Goal: Find specific page/section: Find specific page/section

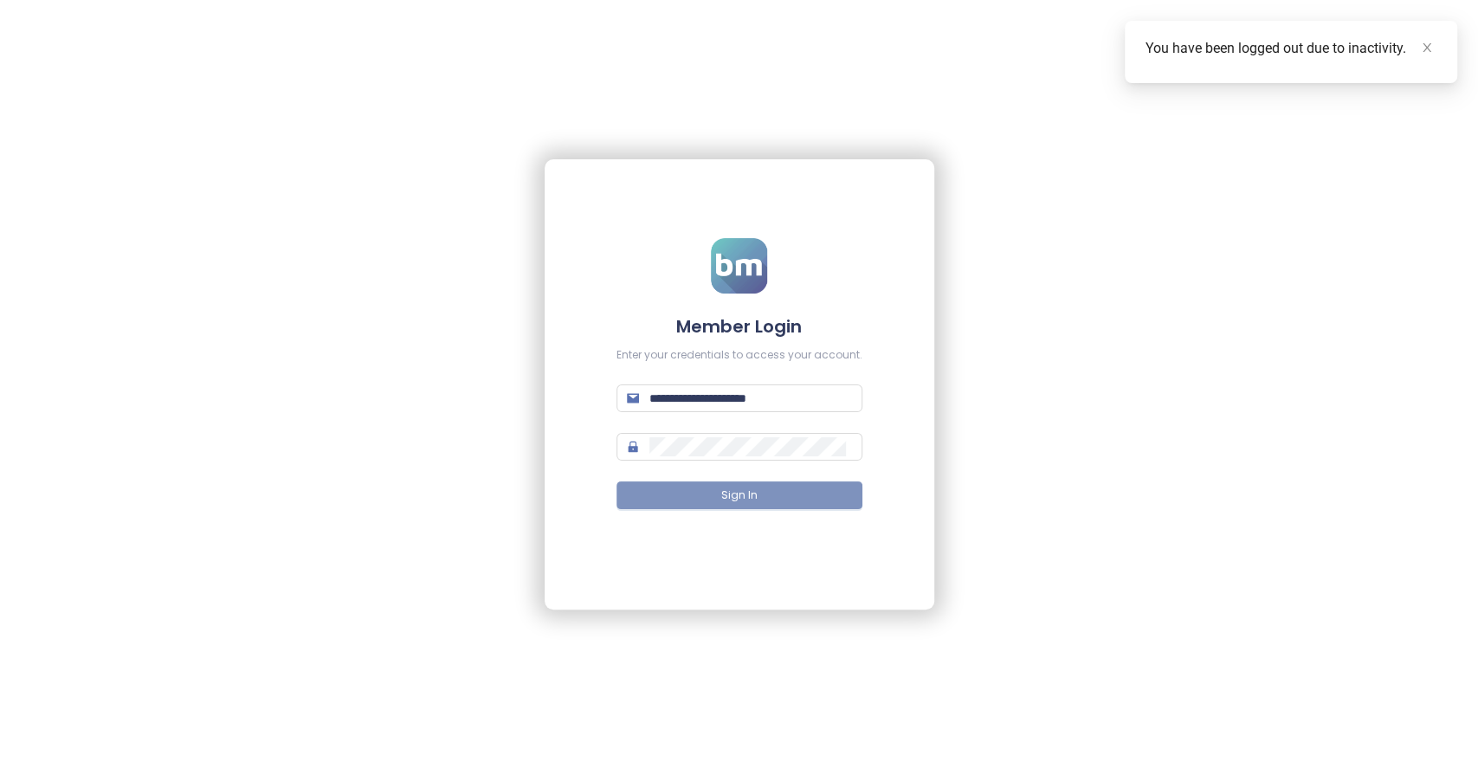
click at [748, 505] on button "Sign In" at bounding box center [739, 495] width 246 height 28
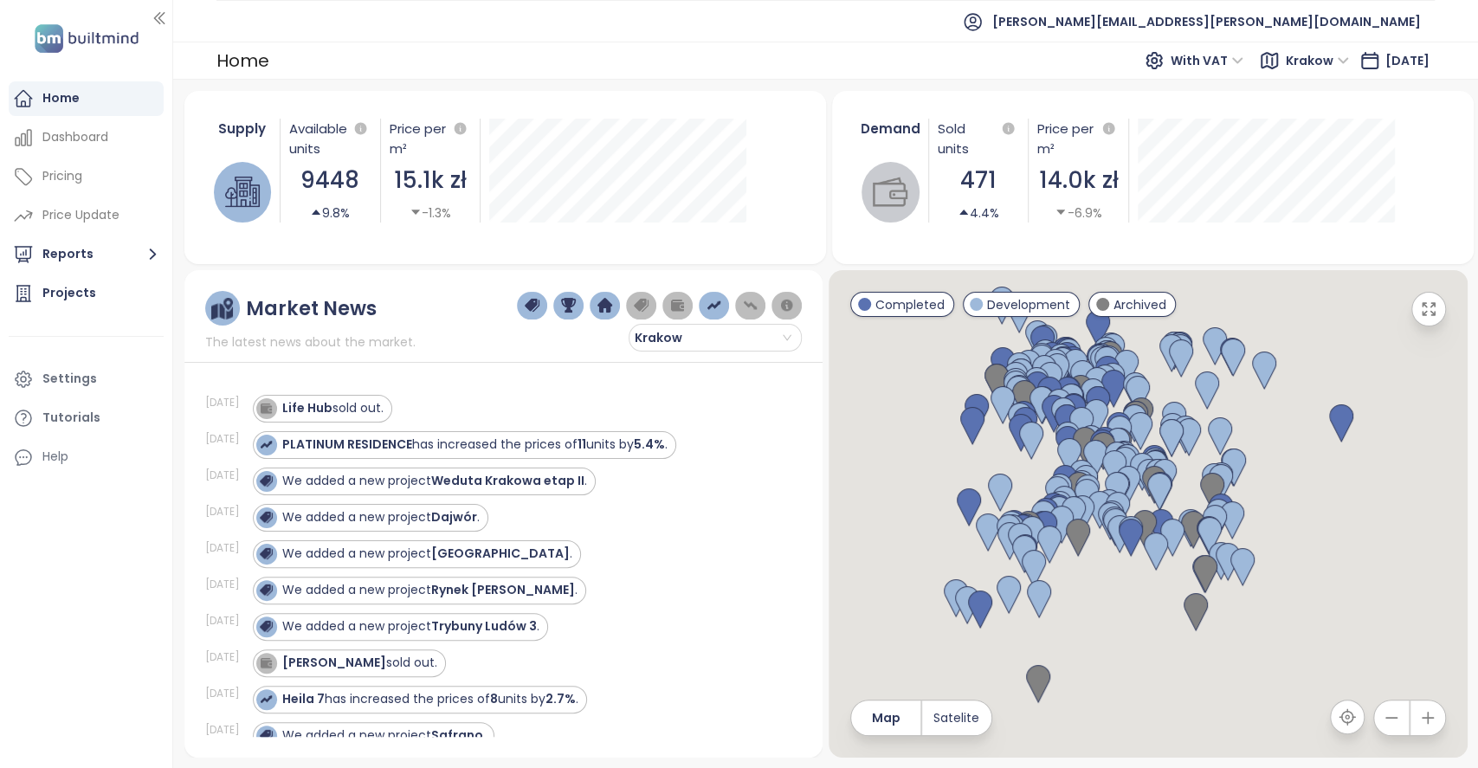
click at [687, 12] on ul "[PERSON_NAME][EMAIL_ADDRESS][PERSON_NAME][DOMAIN_NAME]" at bounding box center [825, 21] width 1218 height 42
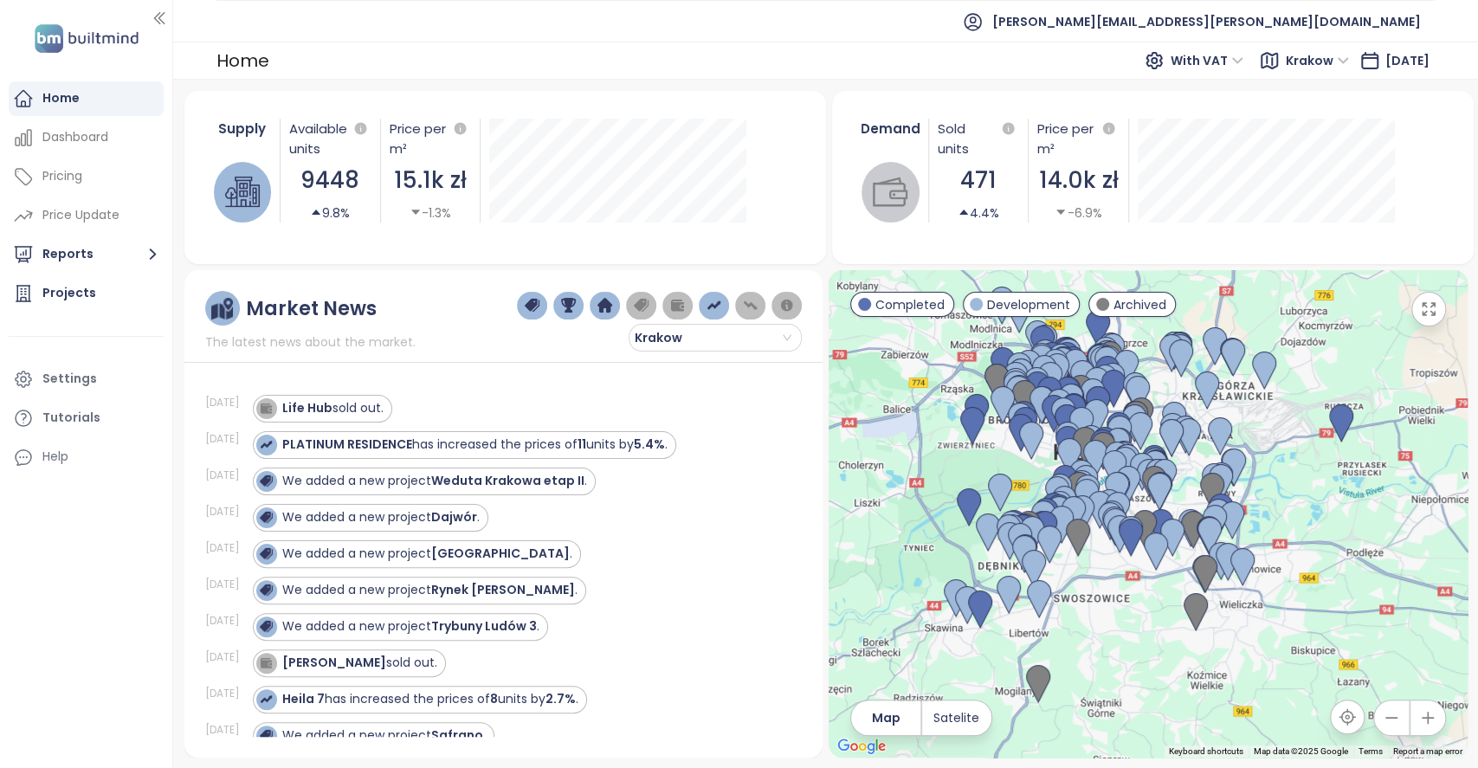
click at [735, 53] on div "Home With VAT Krakow [DATE]" at bounding box center [825, 61] width 1304 height 38
click at [796, 239] on div "Supply Available units 9448 9.8% Price per m² 15.1k zł -1.3% [DATE] Available U…" at bounding box center [505, 170] width 600 height 145
click at [71, 260] on button "Reports" at bounding box center [86, 254] width 155 height 35
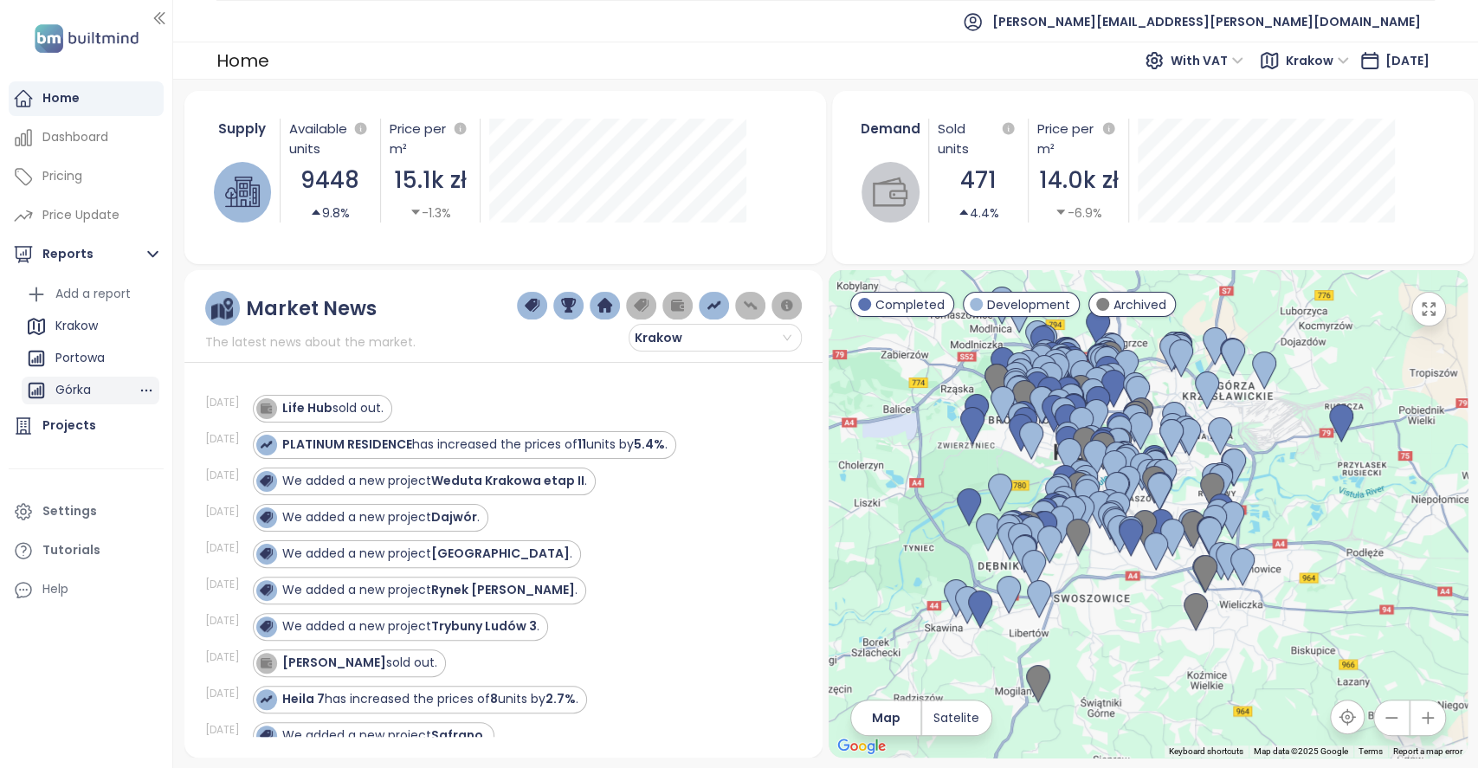
click at [74, 384] on div "Górka" at bounding box center [72, 390] width 35 height 22
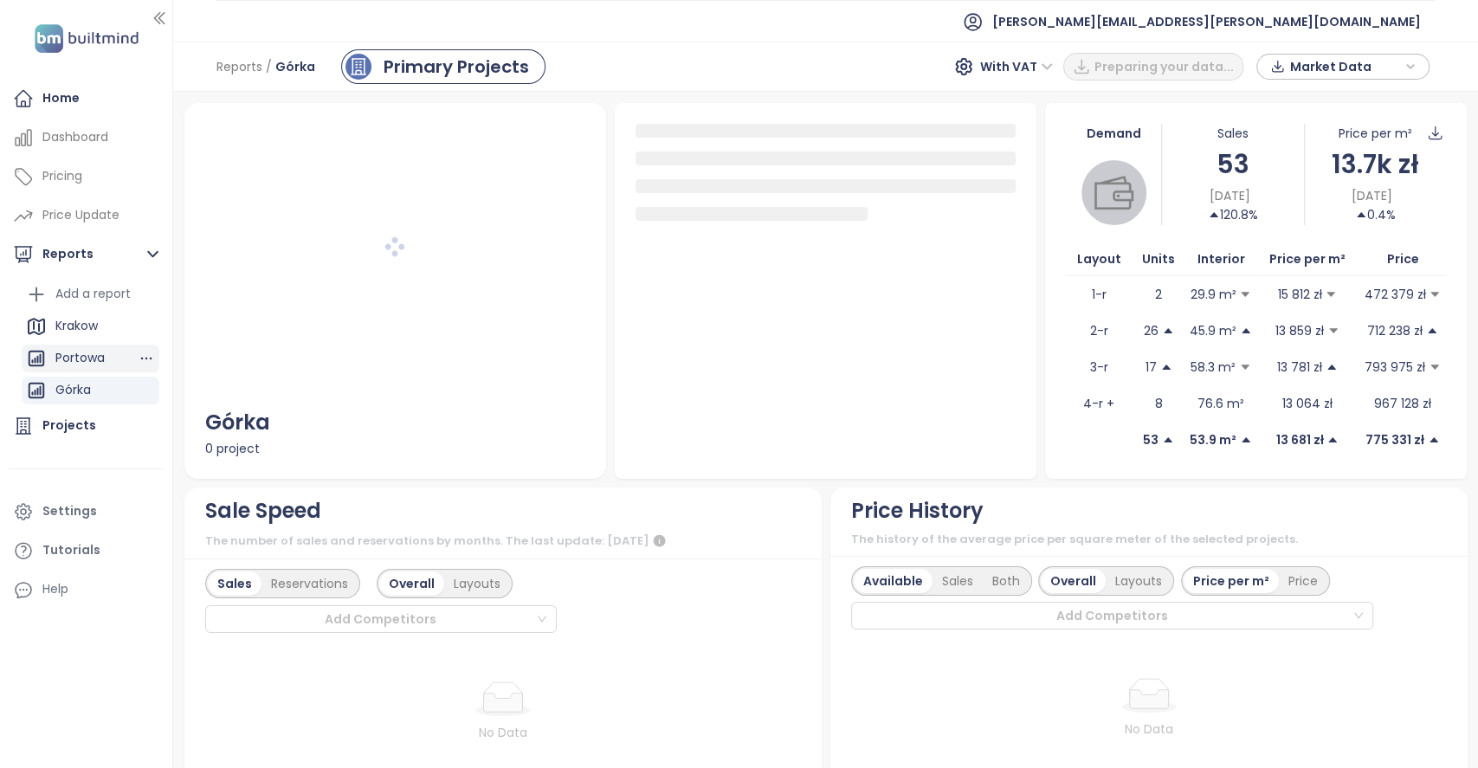
click at [95, 359] on div "Portowa" at bounding box center [79, 358] width 49 height 22
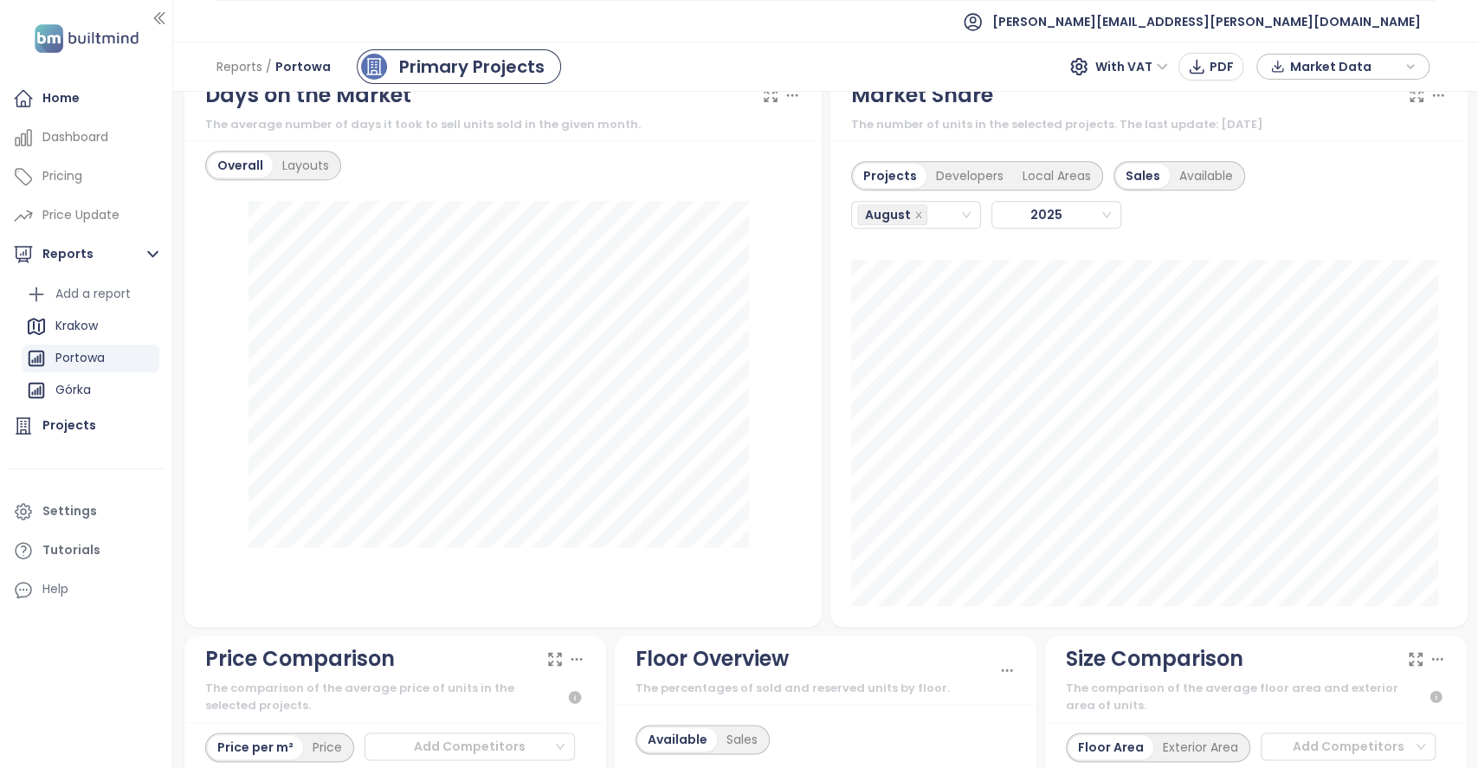
scroll to position [1447, 0]
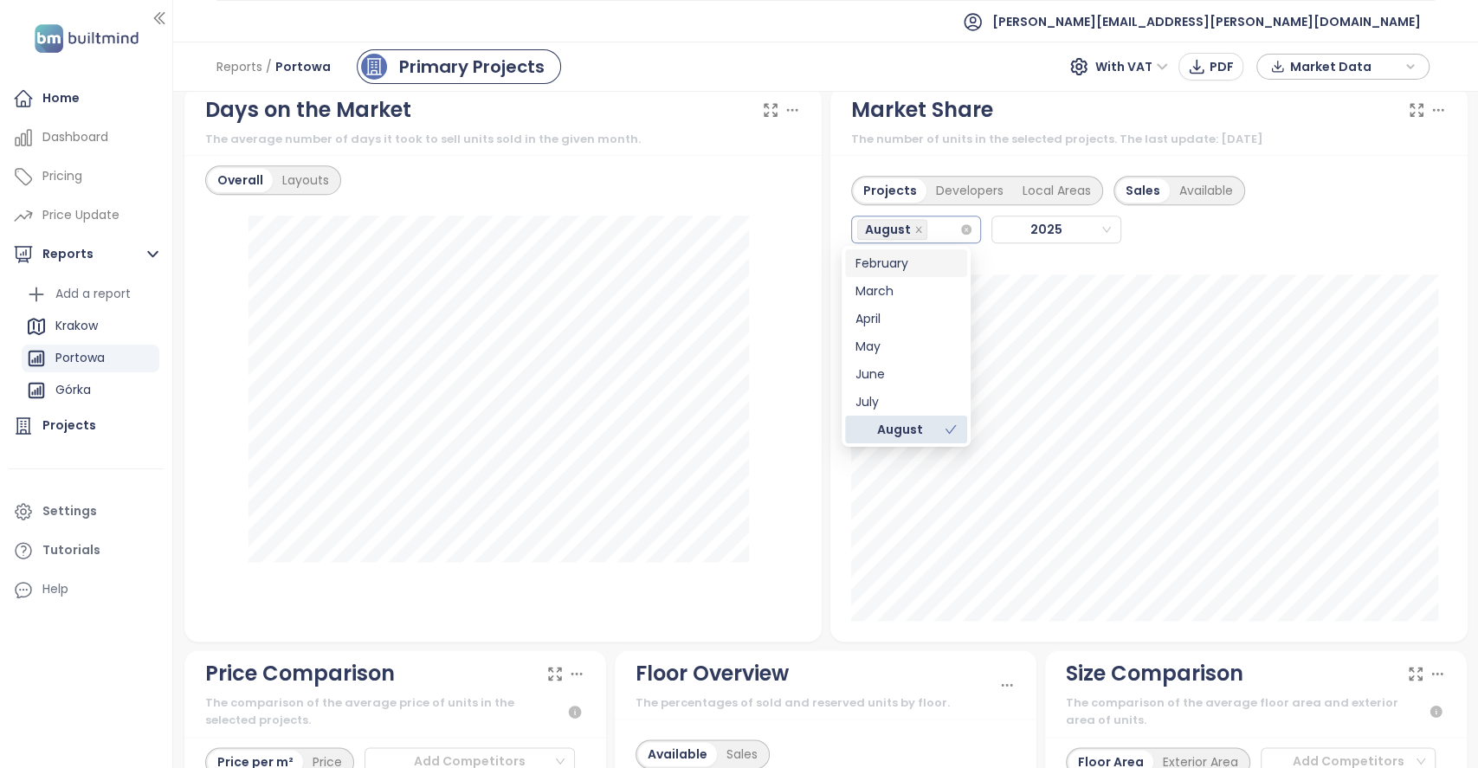
click at [943, 235] on div "August" at bounding box center [908, 229] width 102 height 24
click at [925, 261] on div "February" at bounding box center [905, 263] width 101 height 19
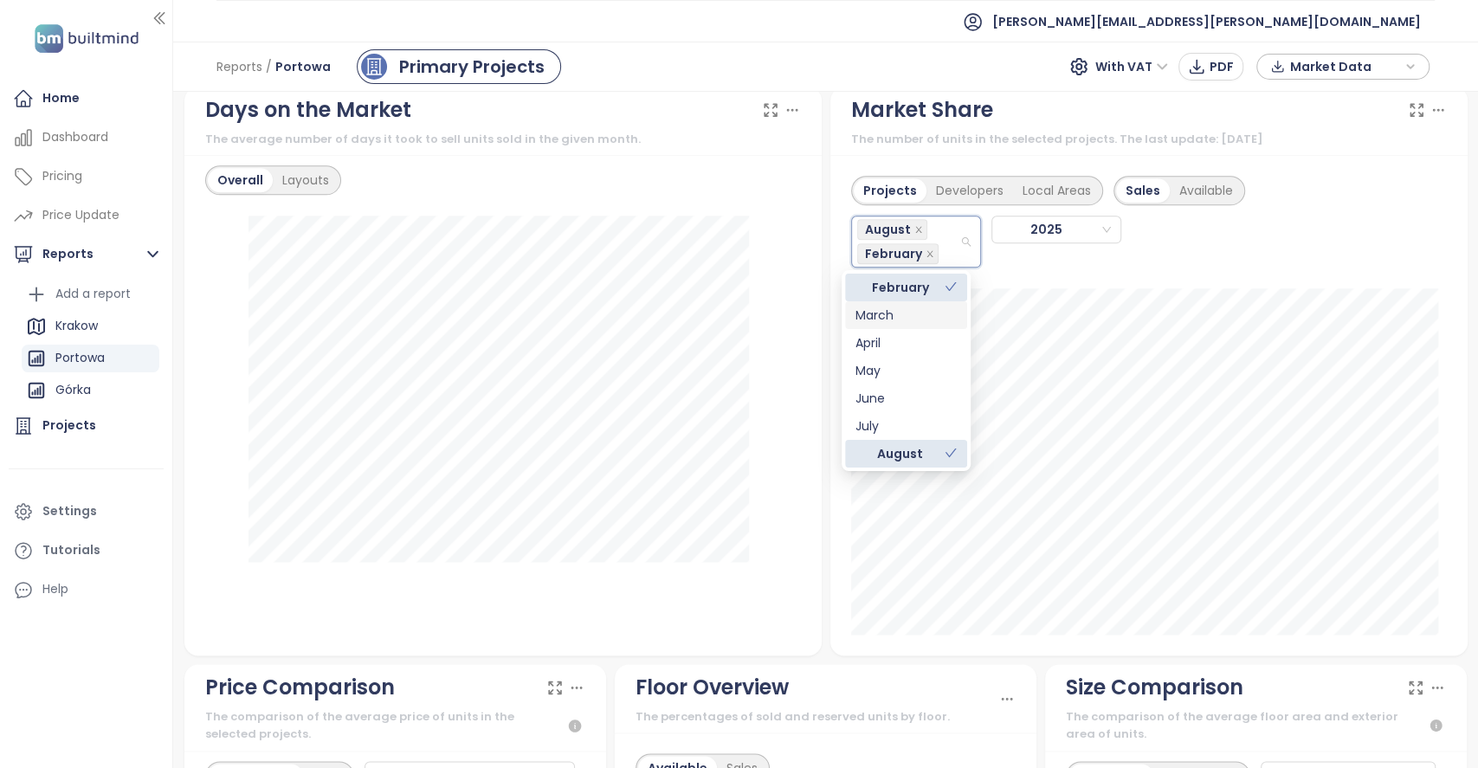
click at [893, 312] on div "March" at bounding box center [905, 315] width 101 height 19
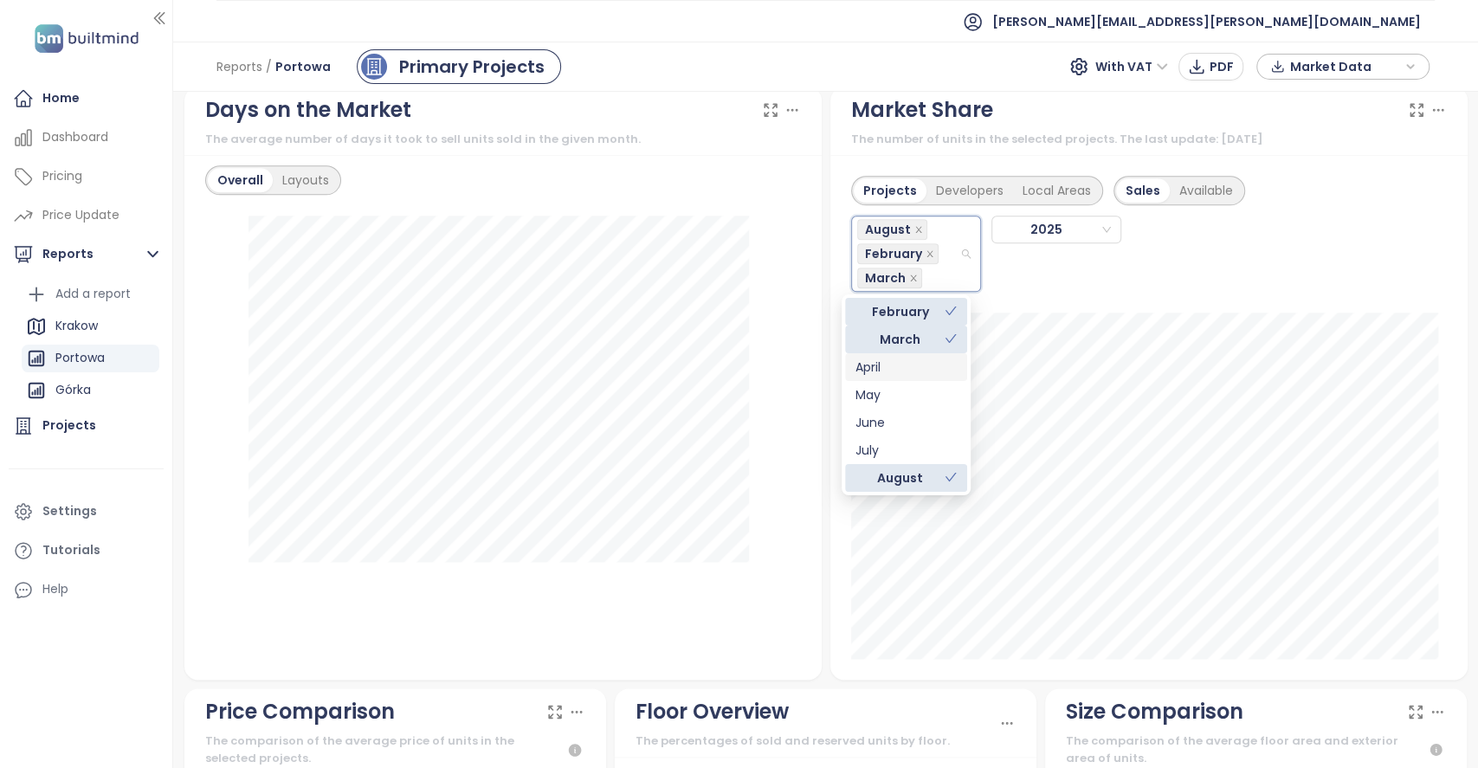
click at [880, 369] on div "April" at bounding box center [905, 366] width 101 height 19
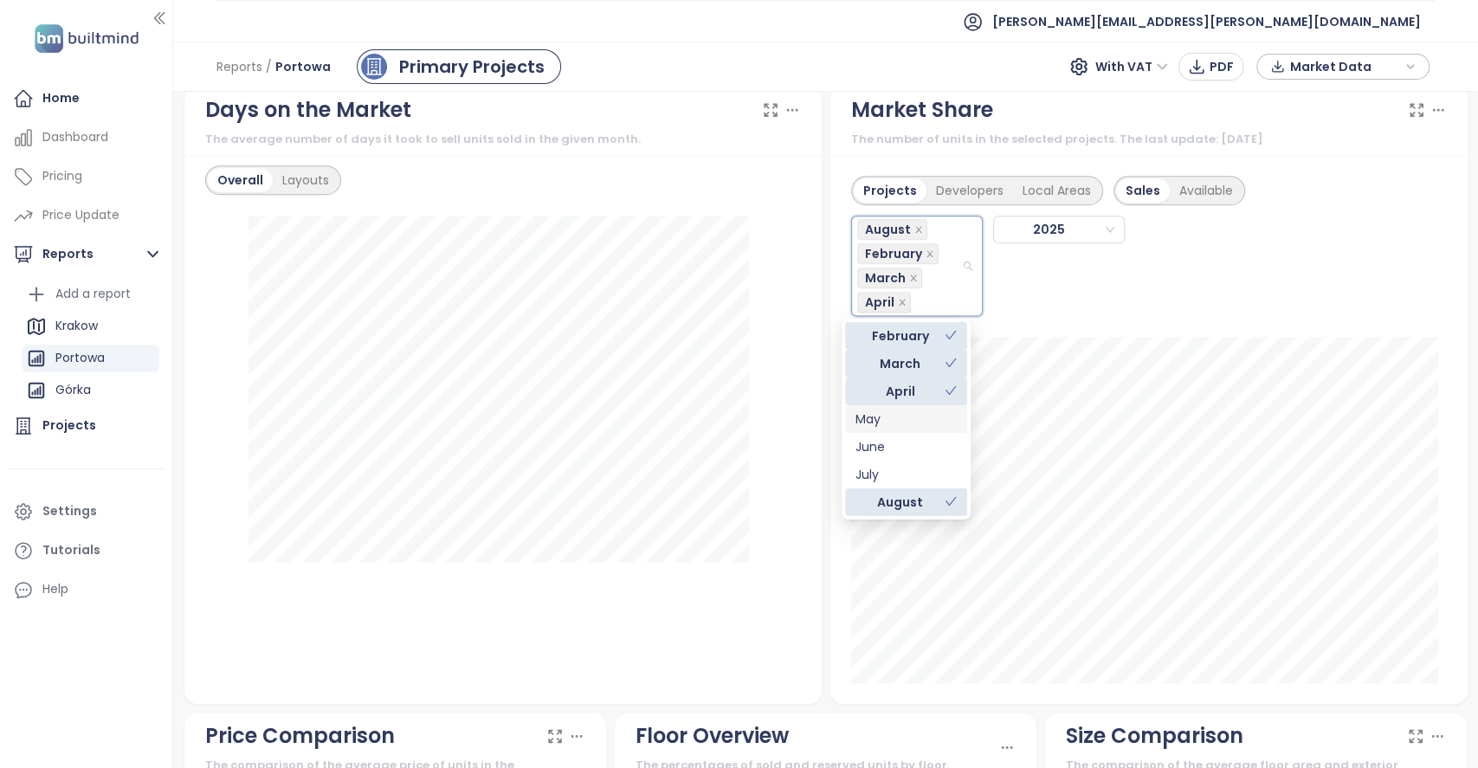
click at [889, 419] on div "May" at bounding box center [905, 418] width 101 height 19
click at [881, 451] on div "June" at bounding box center [905, 446] width 101 height 19
click at [890, 474] on div "July" at bounding box center [905, 474] width 101 height 19
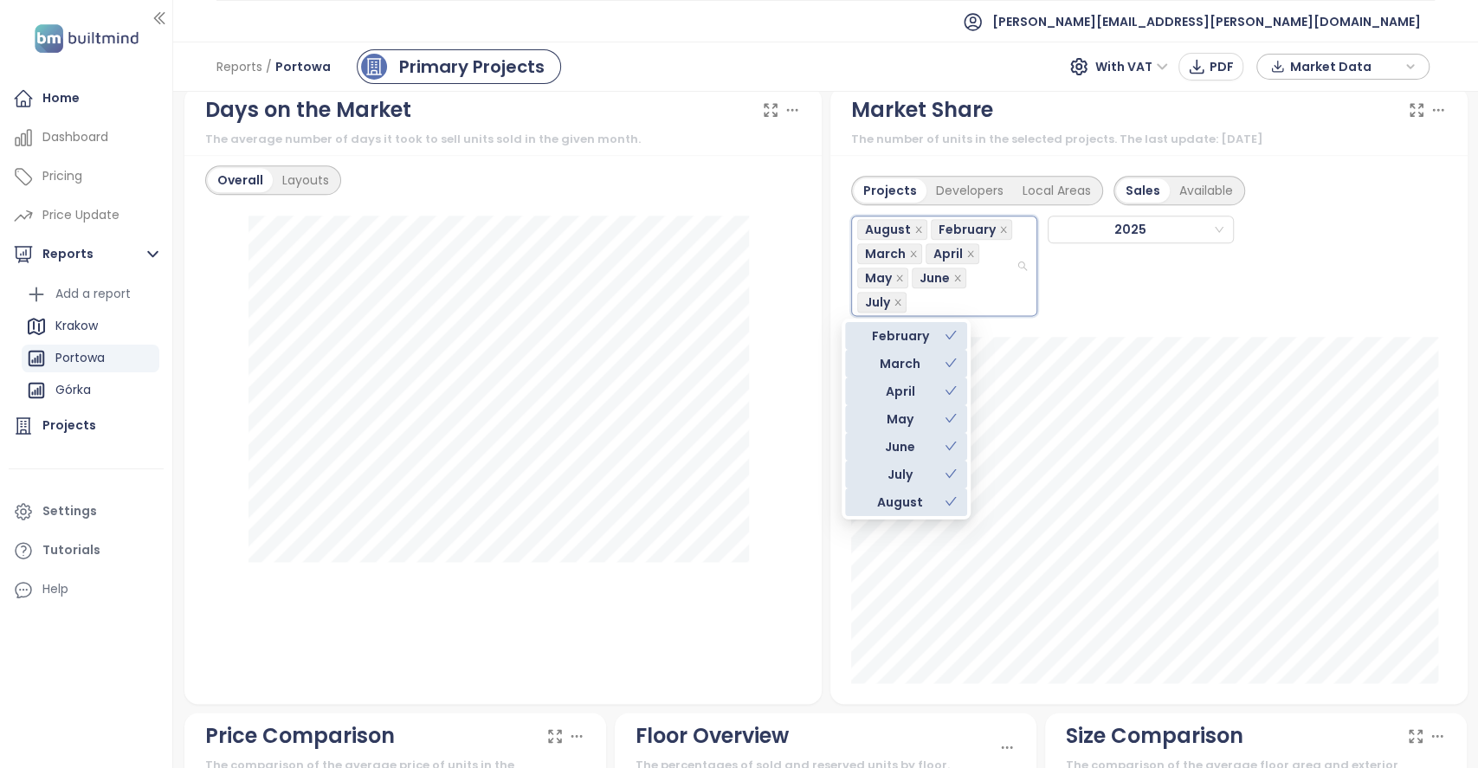
click at [830, 420] on div "Projects Developers Local Areas Sales Available [PERSON_NAME] April May June [D…" at bounding box center [1148, 429] width 637 height 549
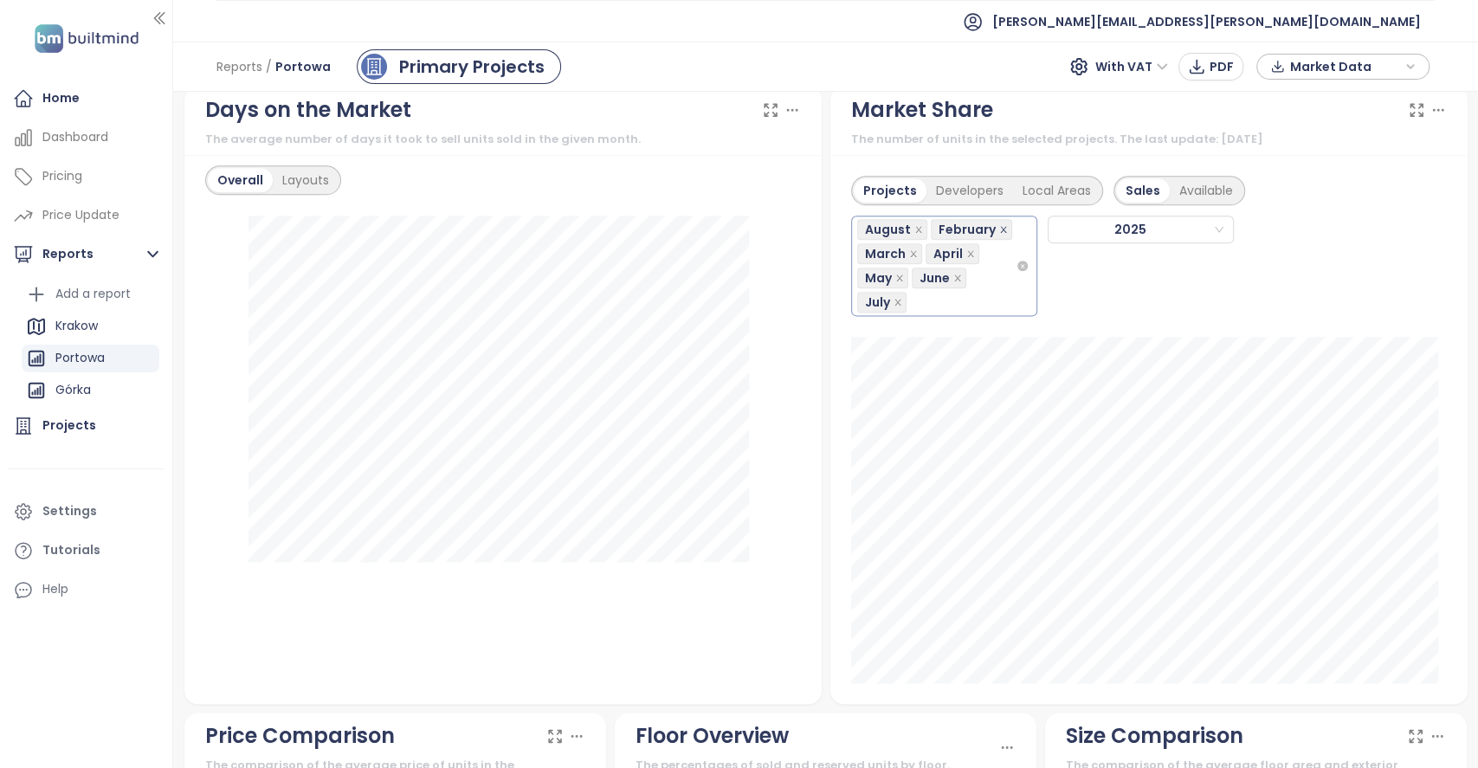
click at [999, 228] on icon "close" at bounding box center [1003, 229] width 9 height 9
click at [966, 254] on icon "close" at bounding box center [970, 253] width 9 height 9
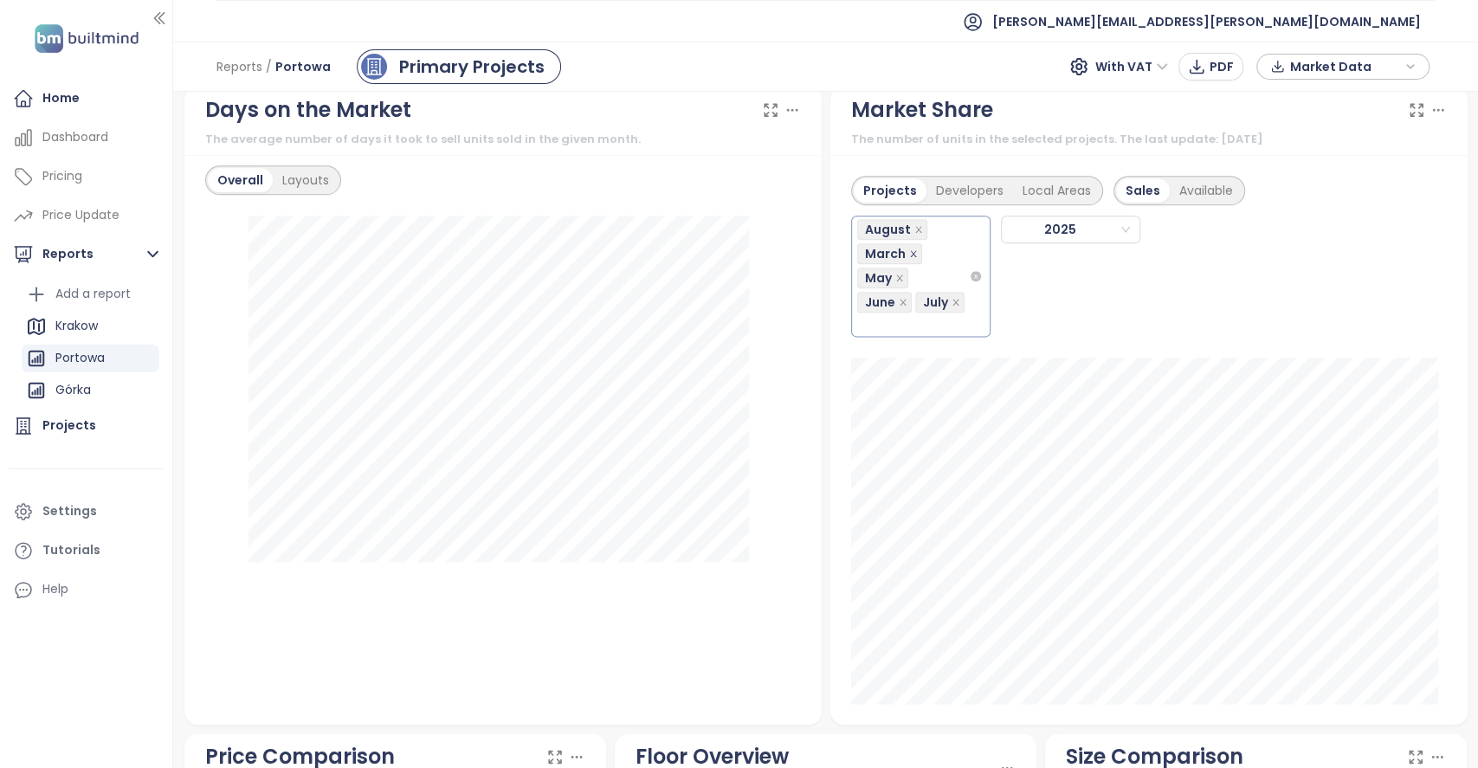
click at [909, 254] on icon "close" at bounding box center [913, 253] width 9 height 9
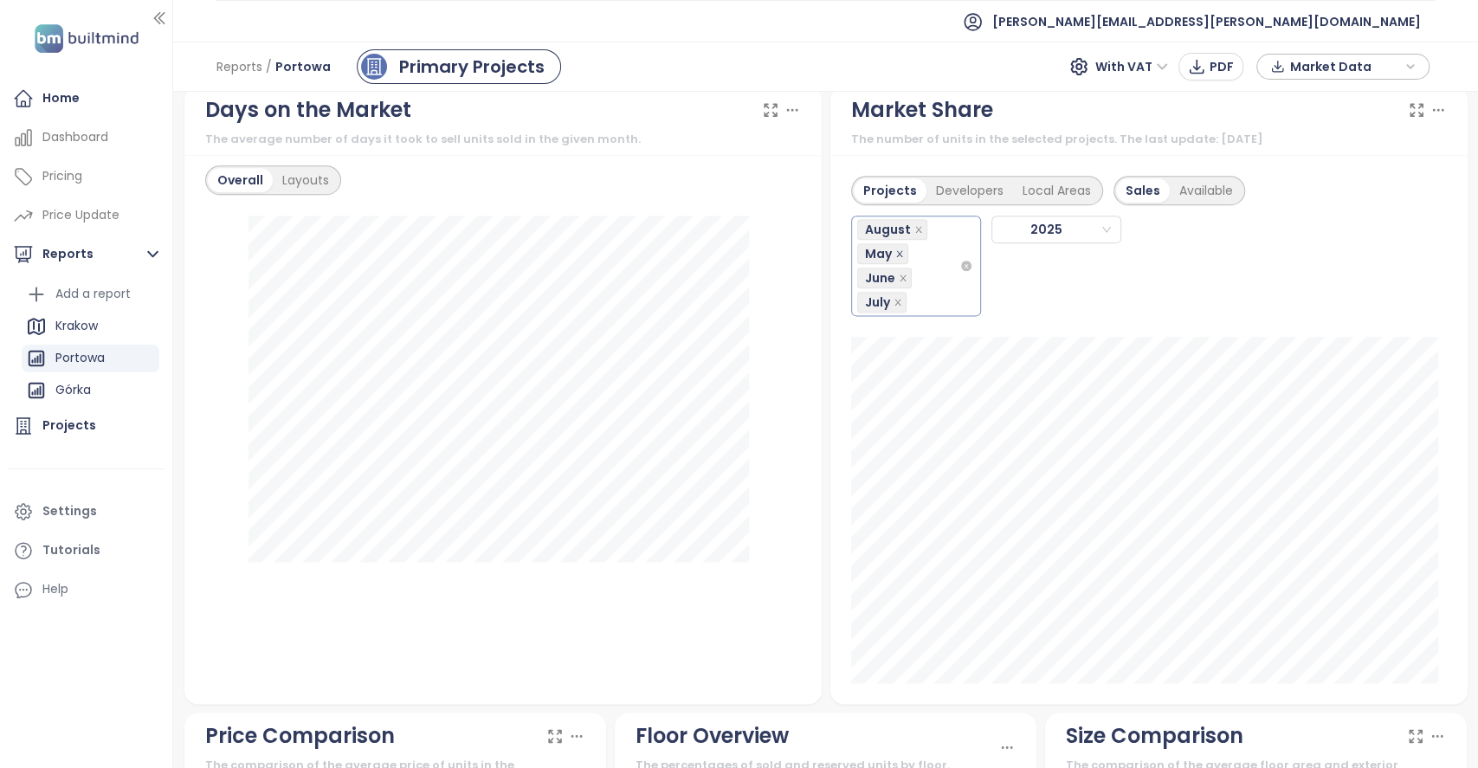
click at [895, 253] on icon "close" at bounding box center [899, 253] width 9 height 9
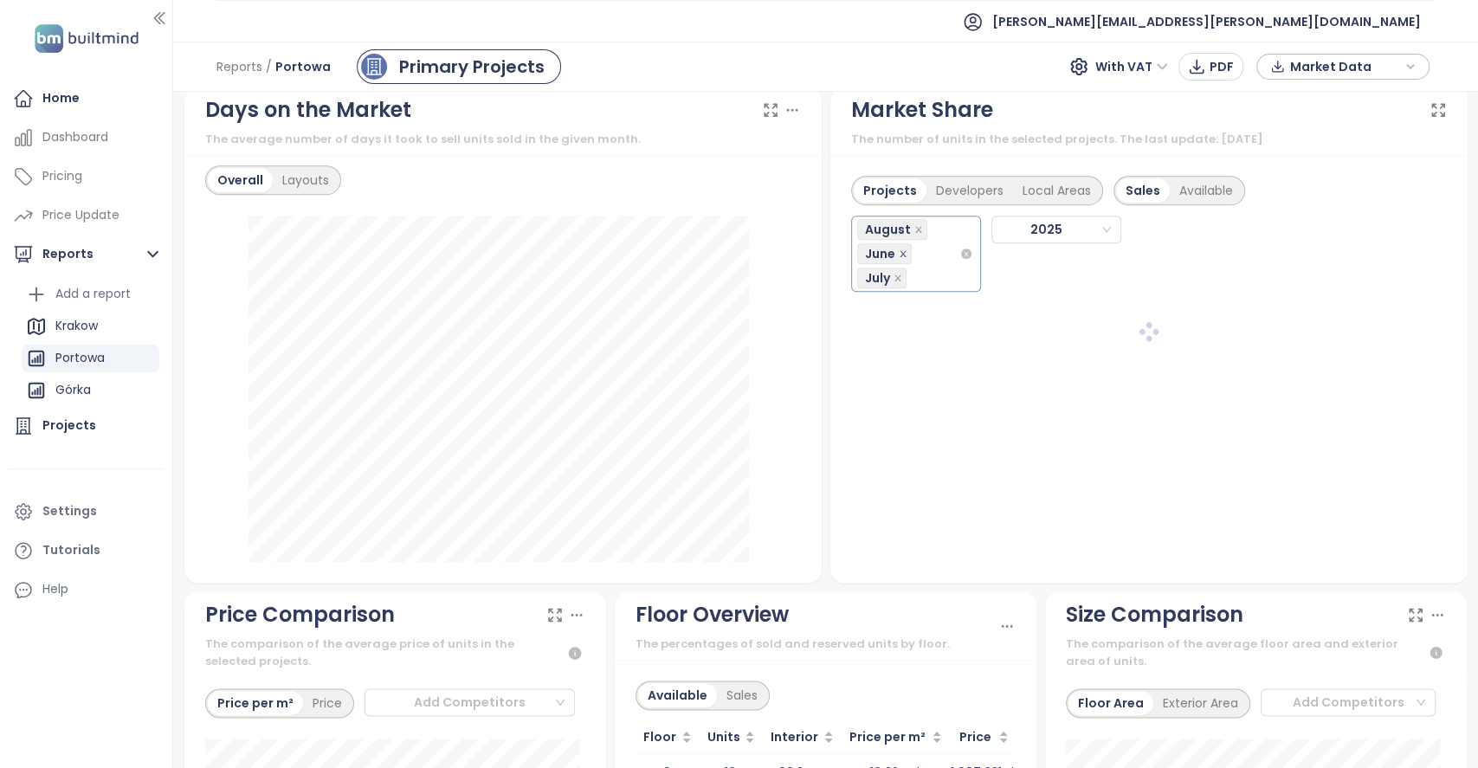
click at [898, 254] on icon "close" at bounding box center [902, 253] width 9 height 9
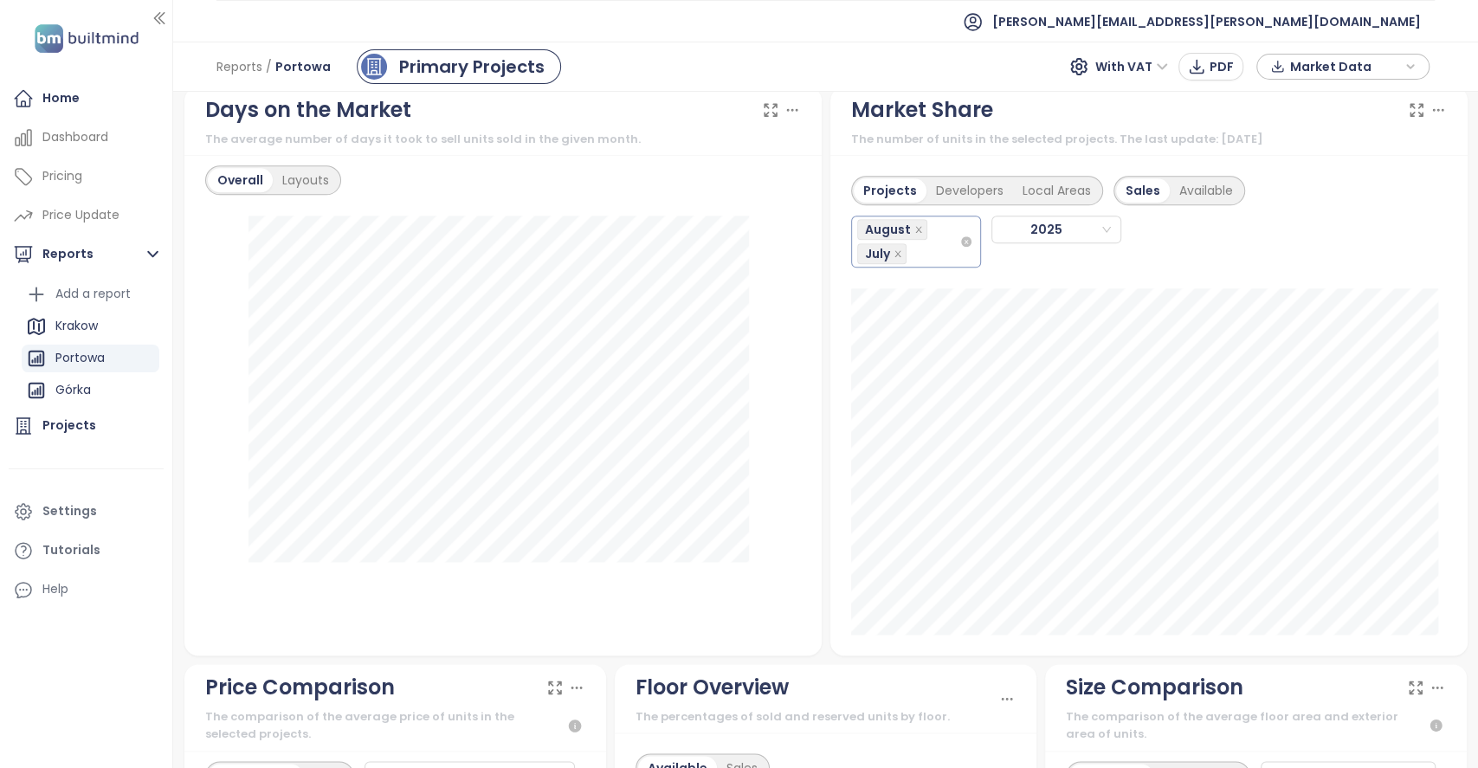
click at [893, 254] on icon "close" at bounding box center [897, 253] width 9 height 9
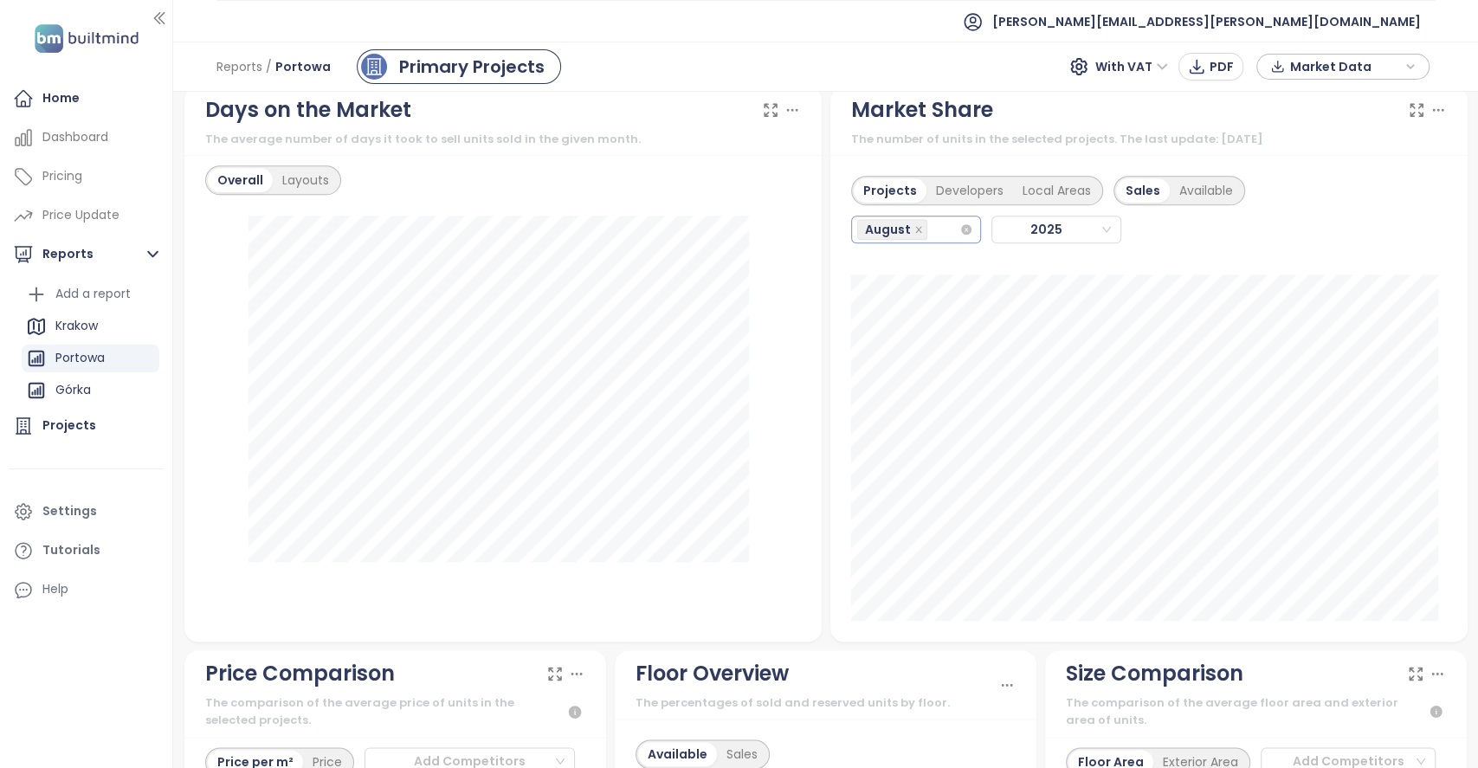
click at [945, 237] on div "August" at bounding box center [908, 229] width 102 height 24
click at [867, 405] on div "July" at bounding box center [905, 401] width 101 height 19
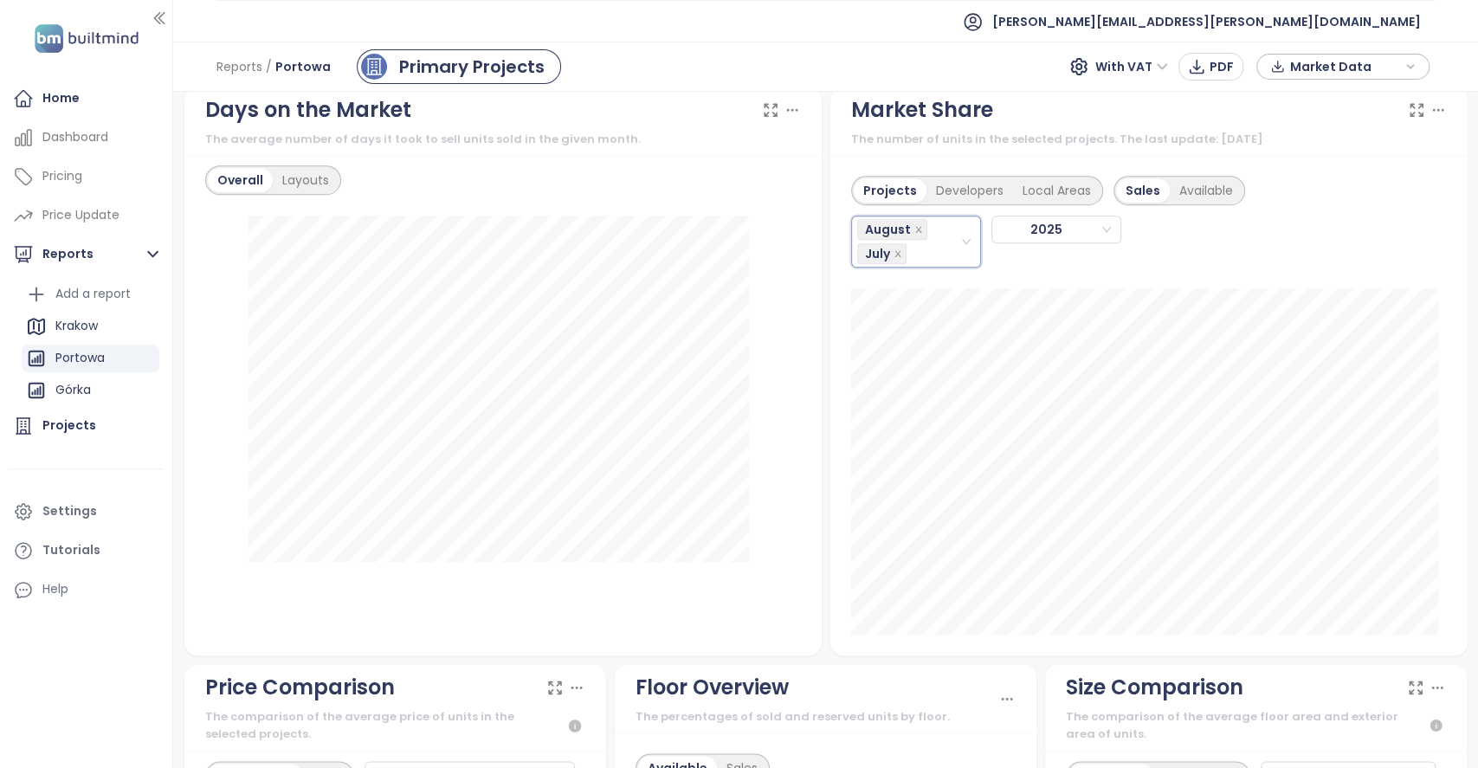
click at [1401, 162] on div "Projects Developers Local Areas Sales Available August, July August [DATE] Craf…" at bounding box center [1148, 405] width 637 height 500
click at [834, 412] on div "Projects Developers Local Areas Sales Available August [DATE] [GEOGRAPHIC_DATA]…" at bounding box center [1148, 405] width 637 height 500
